Goal: Task Accomplishment & Management: Use online tool/utility

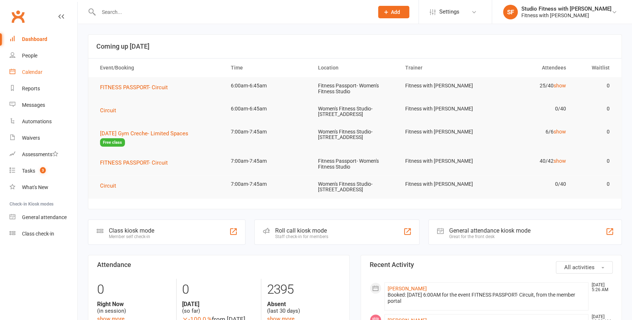
click at [31, 70] on div "Calendar" at bounding box center [32, 72] width 21 height 6
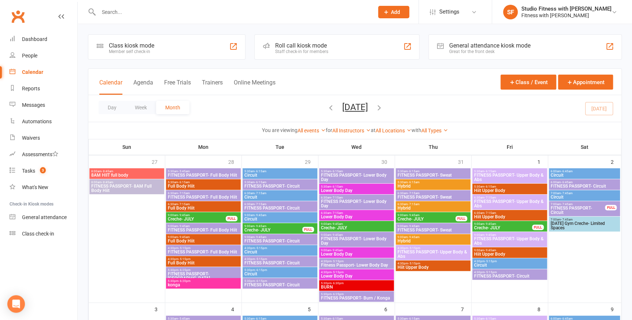
click at [130, 50] on div "Member self check-in" at bounding box center [131, 51] width 45 height 5
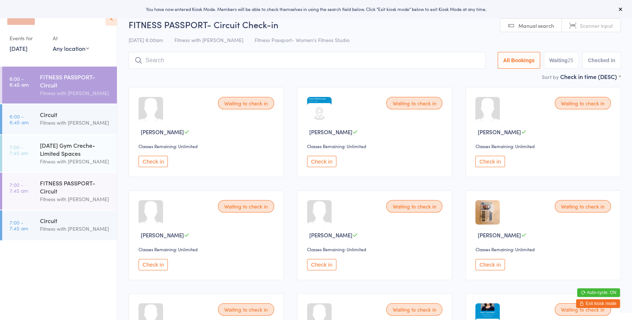
drag, startPoint x: 67, startPoint y: 48, endPoint x: 68, endPoint y: 51, distance: 3.7
click at [67, 48] on select "Any location Women's Fitness Studio- [STREET_ADDRESS], [GEOGRAPHIC_DATA] Fitnes…" at bounding box center [71, 48] width 36 height 8
select select "0"
click at [53, 44] on select "Any location Women's Fitness Studio- [STREET_ADDRESS], [GEOGRAPHIC_DATA] Fitnes…" at bounding box center [71, 48] width 36 height 8
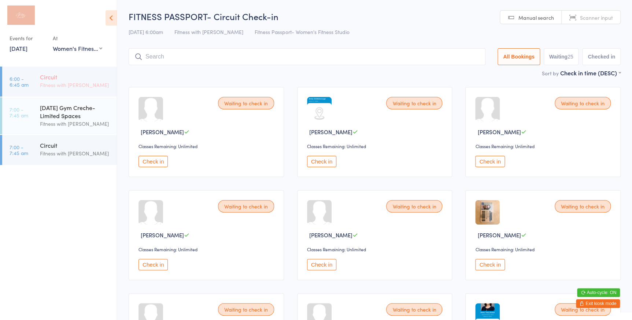
click at [87, 78] on div "Circuit" at bounding box center [75, 77] width 71 height 8
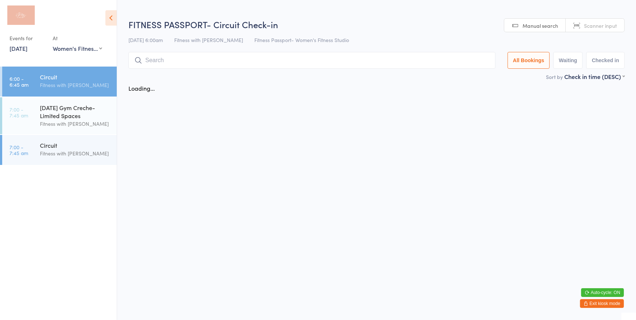
click at [546, 26] on span "Manual search" at bounding box center [541, 25] width 36 height 7
click at [471, 60] on input "search" at bounding box center [312, 60] width 367 height 17
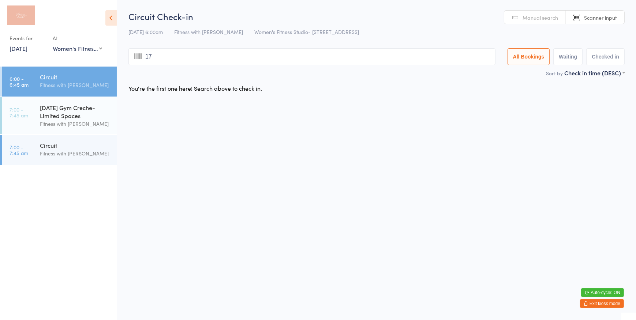
type input "177"
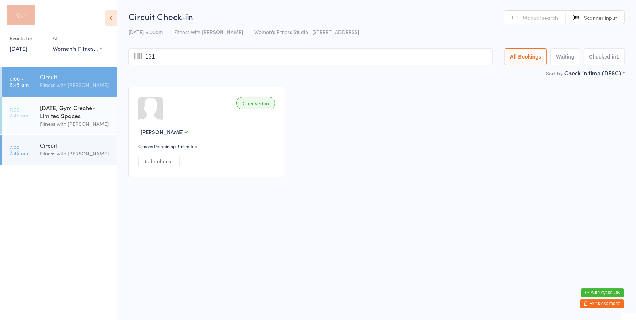
type input "1311"
type input "1306"
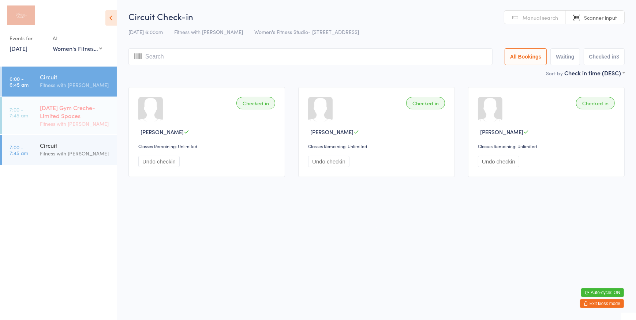
click at [93, 104] on div "[DATE] Gym Creche- Limited Spaces" at bounding box center [75, 112] width 71 height 16
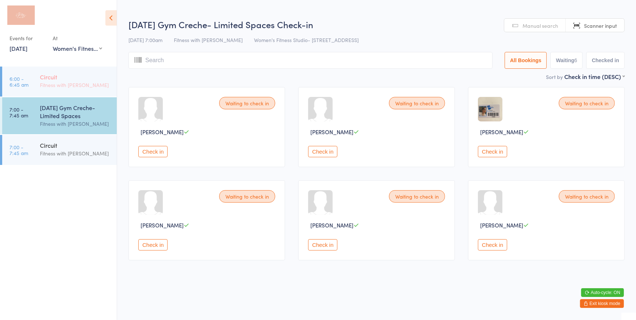
click at [33, 73] on link "6:00 - 6:45 am Circuit Fitness with Zoe" at bounding box center [59, 82] width 115 height 30
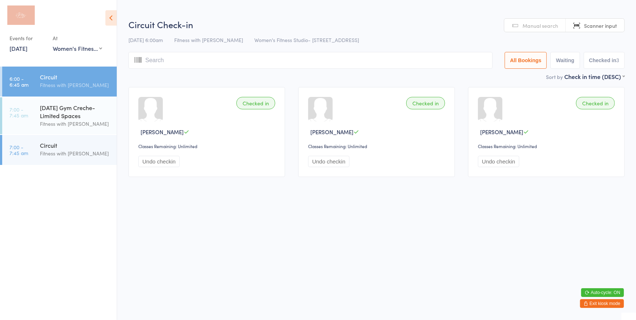
click at [167, 59] on input "search" at bounding box center [311, 60] width 364 height 17
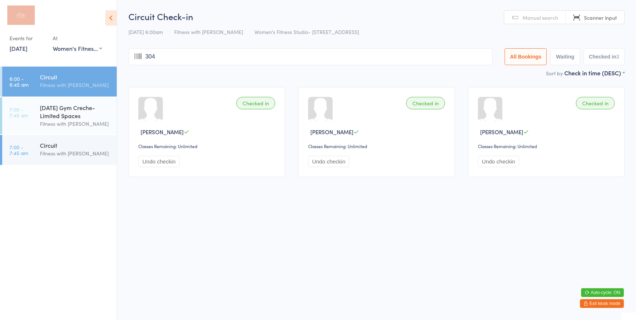
type input "3042"
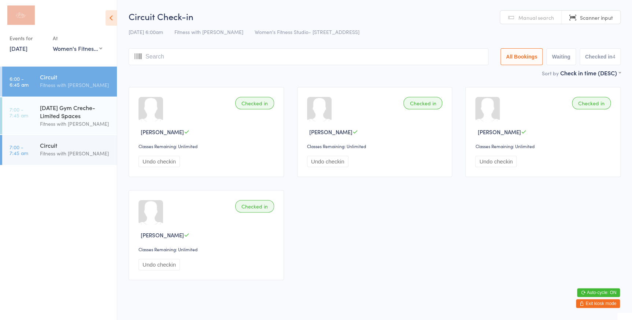
drag, startPoint x: 74, startPoint y: 105, endPoint x: 93, endPoint y: 96, distance: 21.8
click at [74, 105] on div "[DATE] Gym Creche- Limited Spaces" at bounding box center [75, 112] width 71 height 16
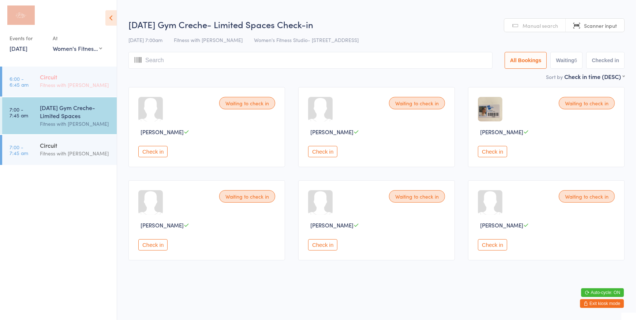
click at [106, 75] on div "Circuit" at bounding box center [75, 77] width 71 height 8
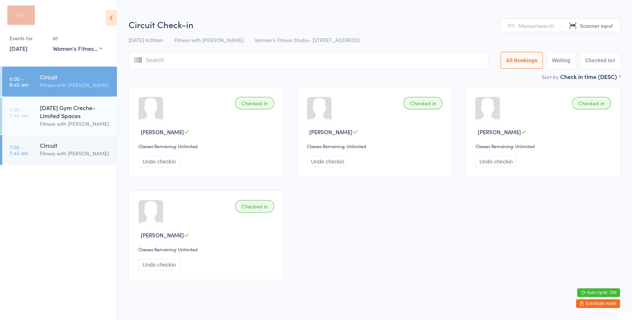
click at [153, 57] on input "search" at bounding box center [309, 60] width 360 height 17
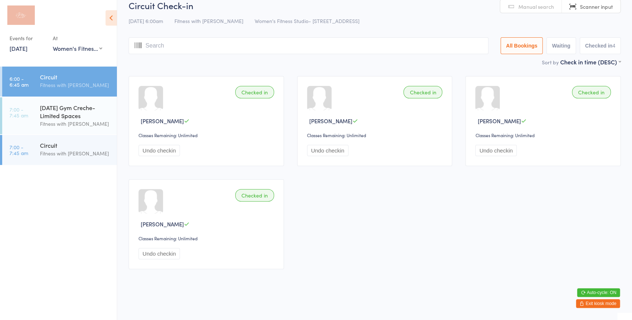
scroll to position [4, 0]
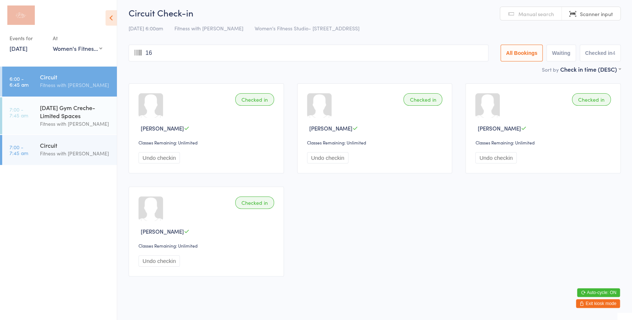
type input "162"
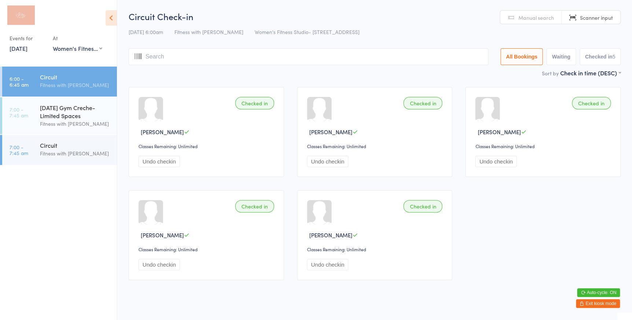
click at [595, 13] on link "Scanner input" at bounding box center [590, 18] width 59 height 14
click at [310, 60] on input "search" at bounding box center [309, 56] width 360 height 17
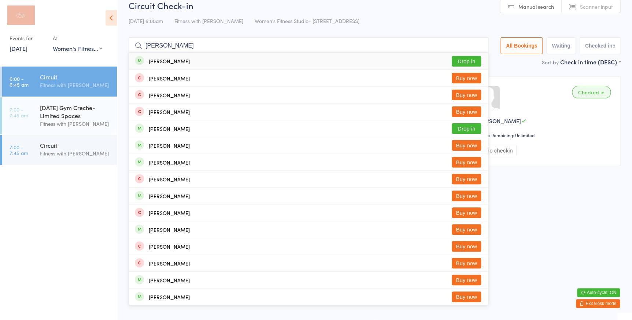
type input "helen arm"
click at [458, 61] on button "Drop in" at bounding box center [465, 61] width 29 height 11
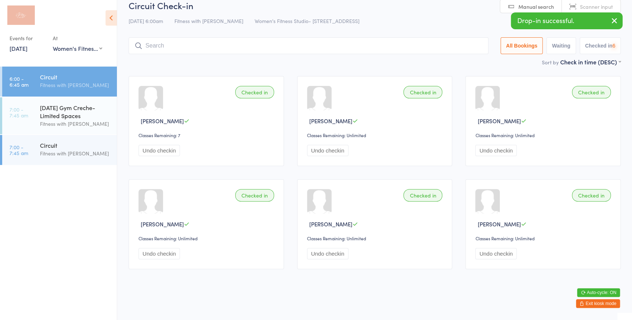
drag, startPoint x: 502, startPoint y: 5, endPoint x: 432, endPoint y: 51, distance: 83.3
click at [499, 9] on div "Circuit Check-in 16 Aug 6:00am Fitness with Zoe Women's Fitness Studio- 14 Madd…" at bounding box center [375, 28] width 492 height 59
drag, startPoint x: 432, startPoint y: 51, endPoint x: 437, endPoint y: 41, distance: 11.3
click at [437, 41] on input "search" at bounding box center [309, 45] width 360 height 17
click at [511, 5] on link "Manual search" at bounding box center [531, 7] width 62 height 14
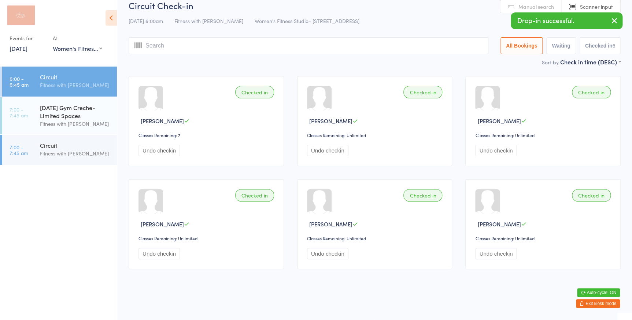
click at [477, 45] on input "search" at bounding box center [309, 45] width 360 height 17
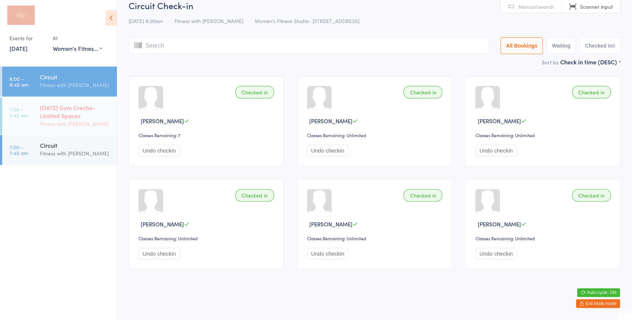
click at [87, 126] on div "Fitness with [PERSON_NAME]" at bounding box center [75, 124] width 71 height 8
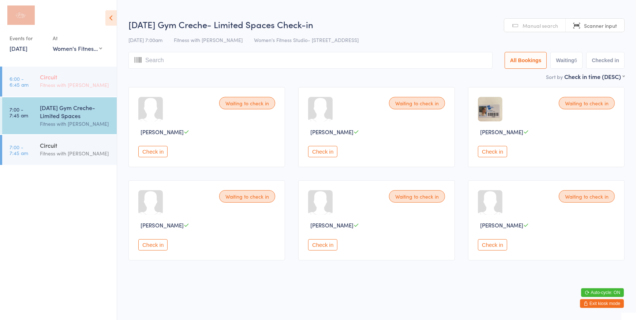
click at [68, 87] on div "Fitness with [PERSON_NAME]" at bounding box center [75, 85] width 71 height 8
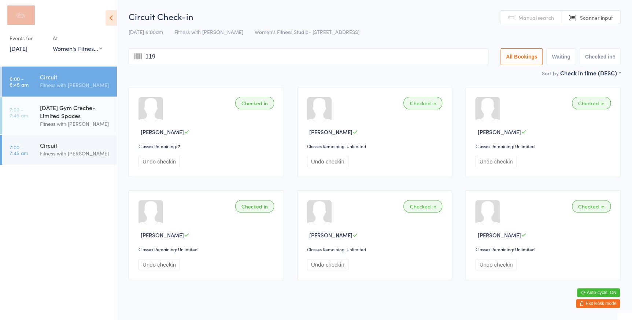
type input "1191"
click at [592, 17] on span "Scanner input" at bounding box center [596, 17] width 33 height 7
click at [443, 59] on input "search" at bounding box center [309, 56] width 360 height 17
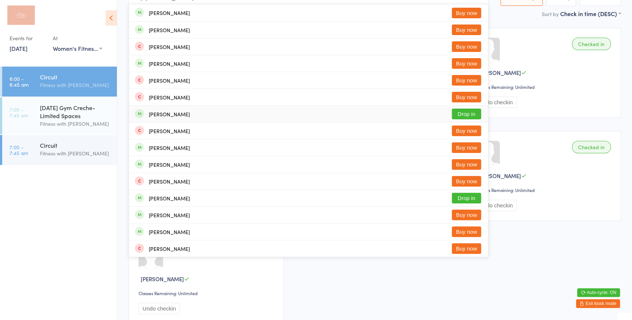
scroll to position [48, 0]
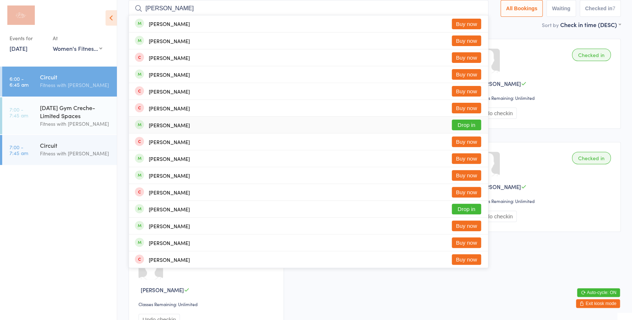
type input "jacinta"
click at [456, 124] on button "Drop in" at bounding box center [465, 125] width 29 height 11
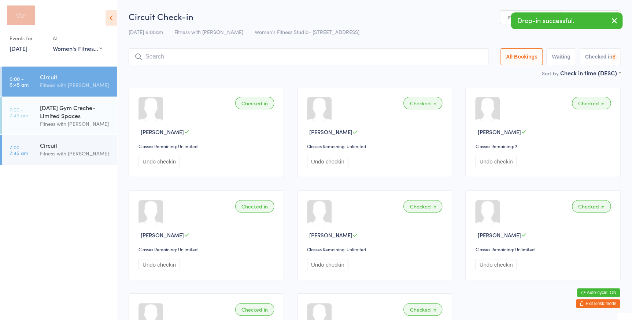
scroll to position [0, 0]
click at [502, 18] on link "Manual search" at bounding box center [531, 18] width 62 height 14
click at [458, 51] on input "search" at bounding box center [309, 56] width 360 height 17
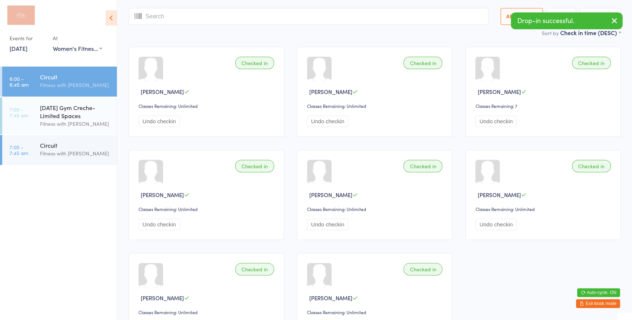
scroll to position [48, 0]
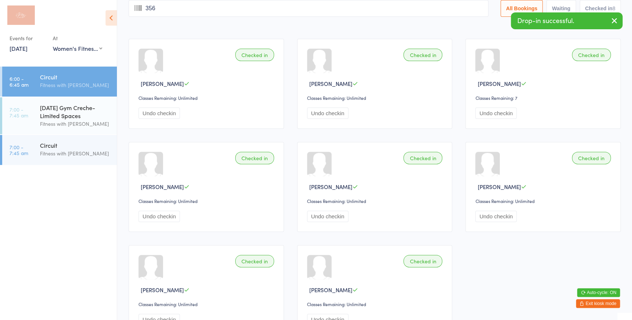
type input "3567"
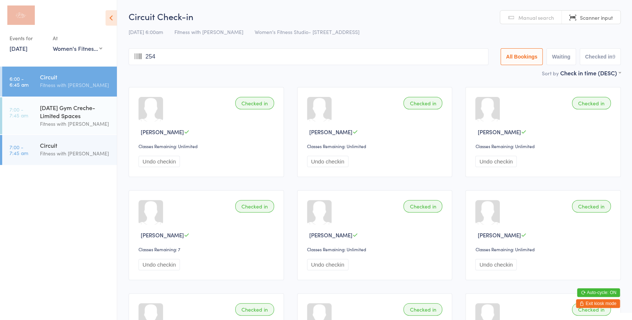
type input "2541"
click at [587, 22] on link "Scanner input" at bounding box center [590, 18] width 59 height 14
click at [450, 60] on input "search" at bounding box center [307, 56] width 357 height 17
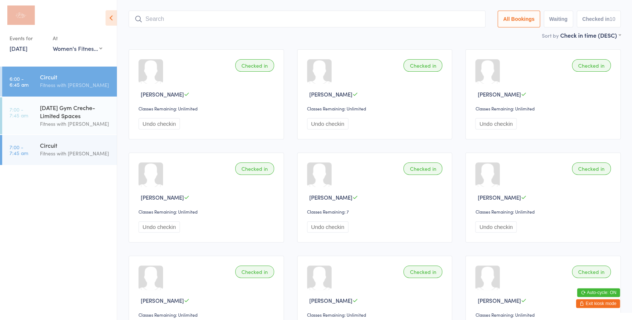
scroll to position [48, 0]
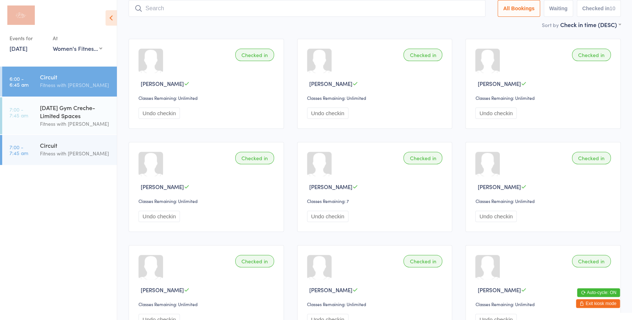
type input "h"
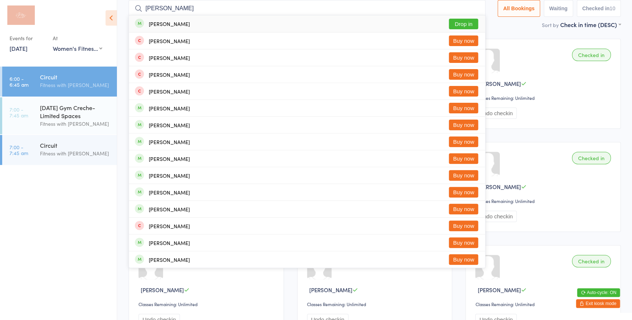
type input "elena w"
click at [468, 25] on button "Drop in" at bounding box center [462, 24] width 29 height 11
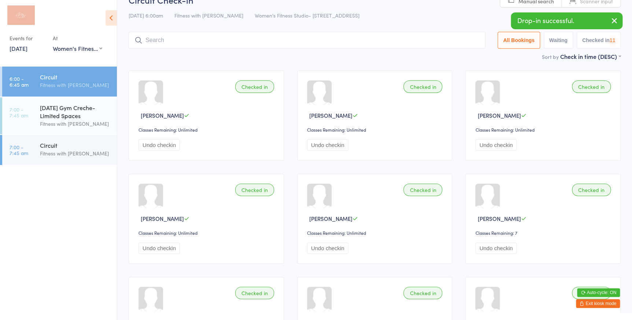
scroll to position [0, 0]
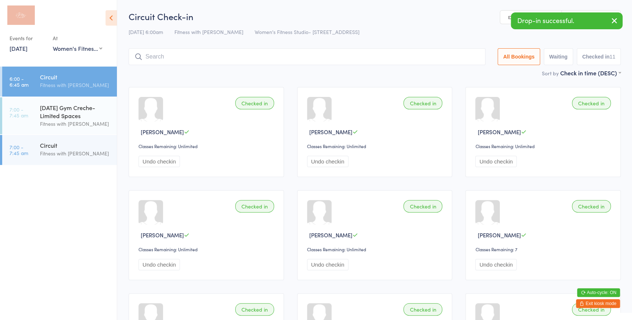
click at [505, 22] on link "Manual search" at bounding box center [531, 18] width 62 height 14
click at [465, 62] on input "search" at bounding box center [307, 56] width 357 height 17
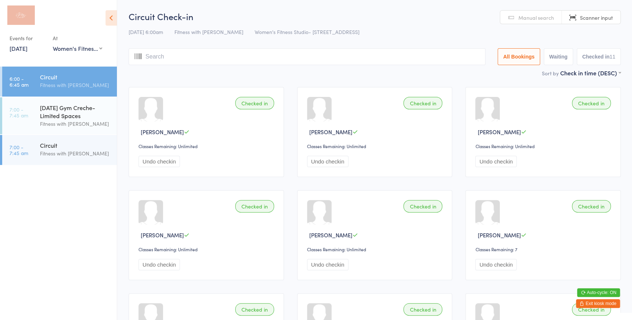
click at [300, 59] on input "search" at bounding box center [307, 56] width 357 height 17
type input "888"
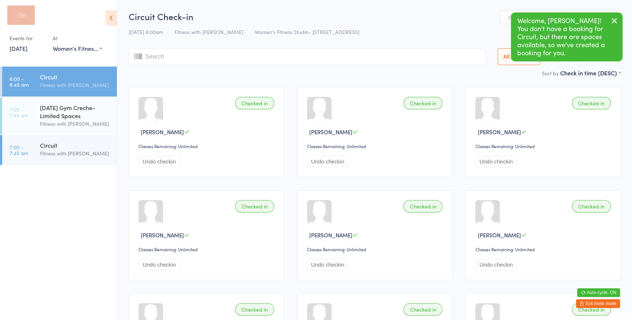
click at [614, 22] on icon "button" at bounding box center [614, 20] width 9 height 9
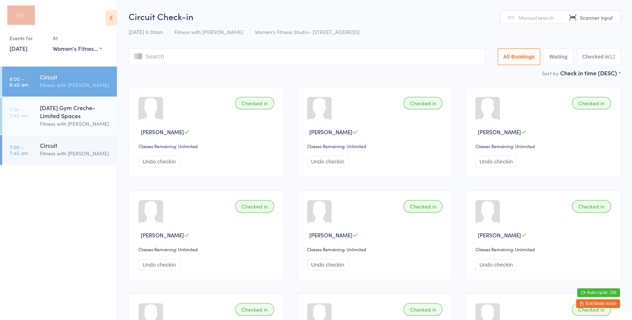
click at [433, 49] on input "search" at bounding box center [307, 56] width 357 height 17
drag, startPoint x: 588, startPoint y: 18, endPoint x: 469, endPoint y: 63, distance: 126.4
click at [582, 21] on span "Scanner input" at bounding box center [596, 17] width 33 height 7
click at [462, 62] on input "search" at bounding box center [307, 56] width 357 height 17
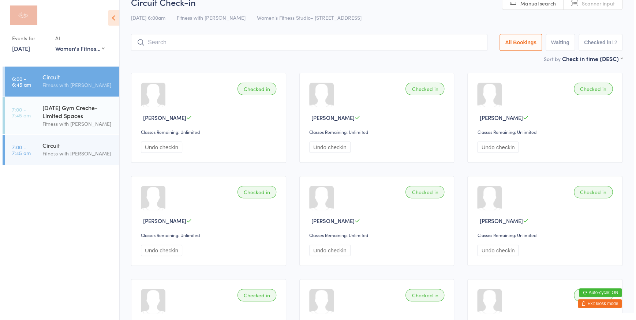
scroll to position [41, 0]
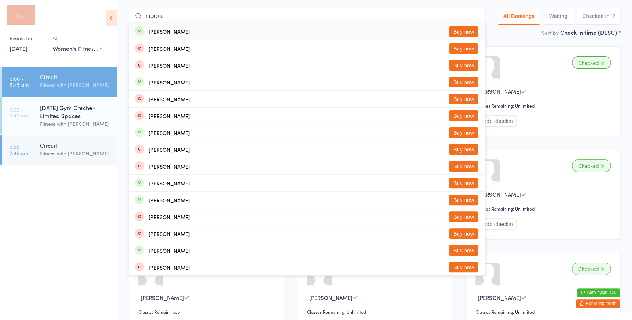
type input "moro e"
click at [454, 28] on button "Buy now" at bounding box center [462, 31] width 29 height 11
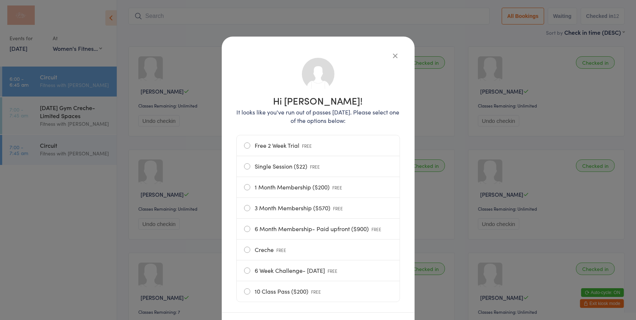
click at [307, 166] on label "Single Session ($22) FREE" at bounding box center [318, 166] width 148 height 21
click at [0, 0] on input "Single Session ($22) FREE" at bounding box center [0, 0] width 0 height 0
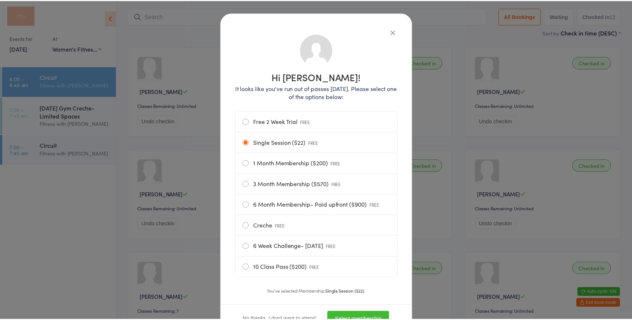
scroll to position [56, 0]
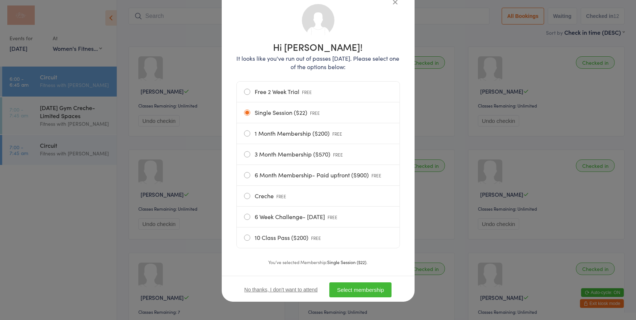
click at [356, 293] on button "Select membership" at bounding box center [360, 290] width 62 height 15
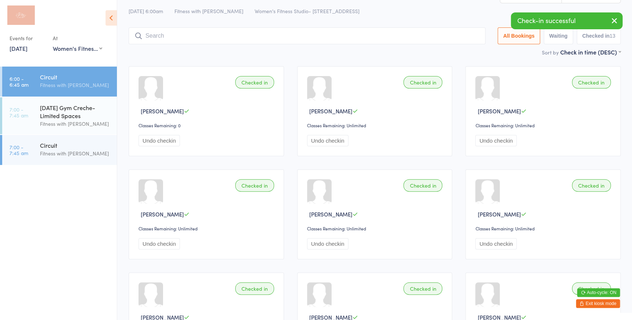
scroll to position [0, 0]
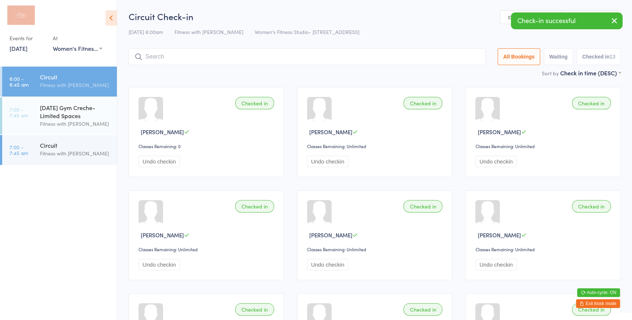
drag, startPoint x: 503, startPoint y: 18, endPoint x: 477, endPoint y: 38, distance: 32.6
click at [502, 18] on link "Manual search" at bounding box center [531, 18] width 62 height 14
click at [413, 62] on input "search" at bounding box center [307, 56] width 357 height 17
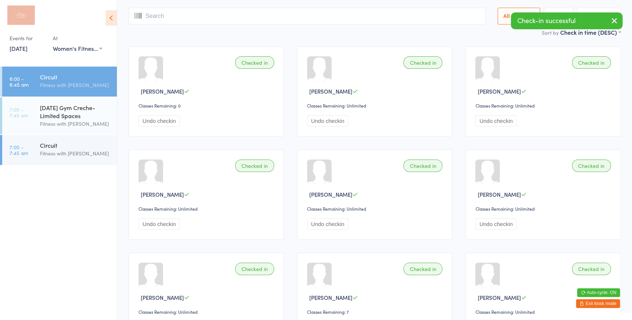
scroll to position [48, 0]
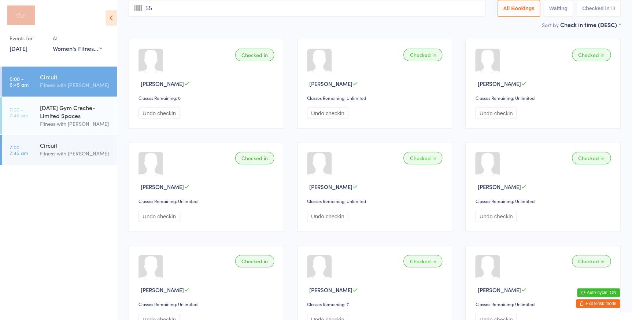
type input "551"
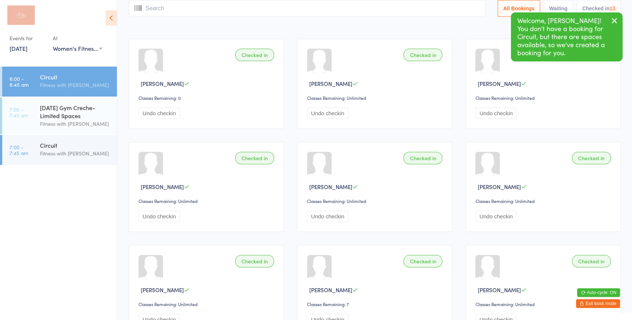
scroll to position [0, 0]
